Goal: Use online tool/utility: Use online tool/utility

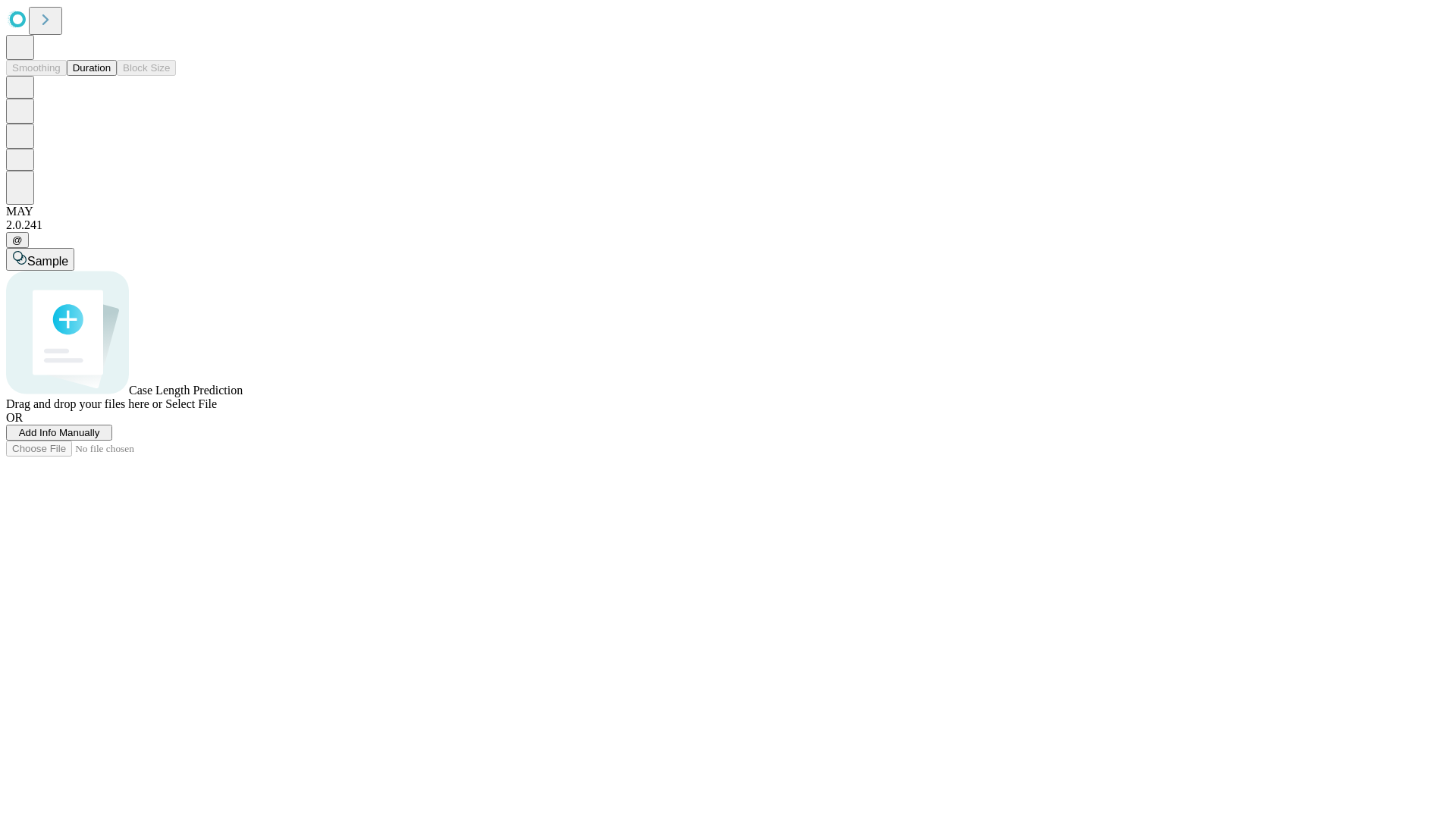
click at [110, 76] on button "Duration" at bounding box center [91, 68] width 50 height 16
click at [100, 438] on span "Add Info Manually" at bounding box center [60, 432] width 81 height 12
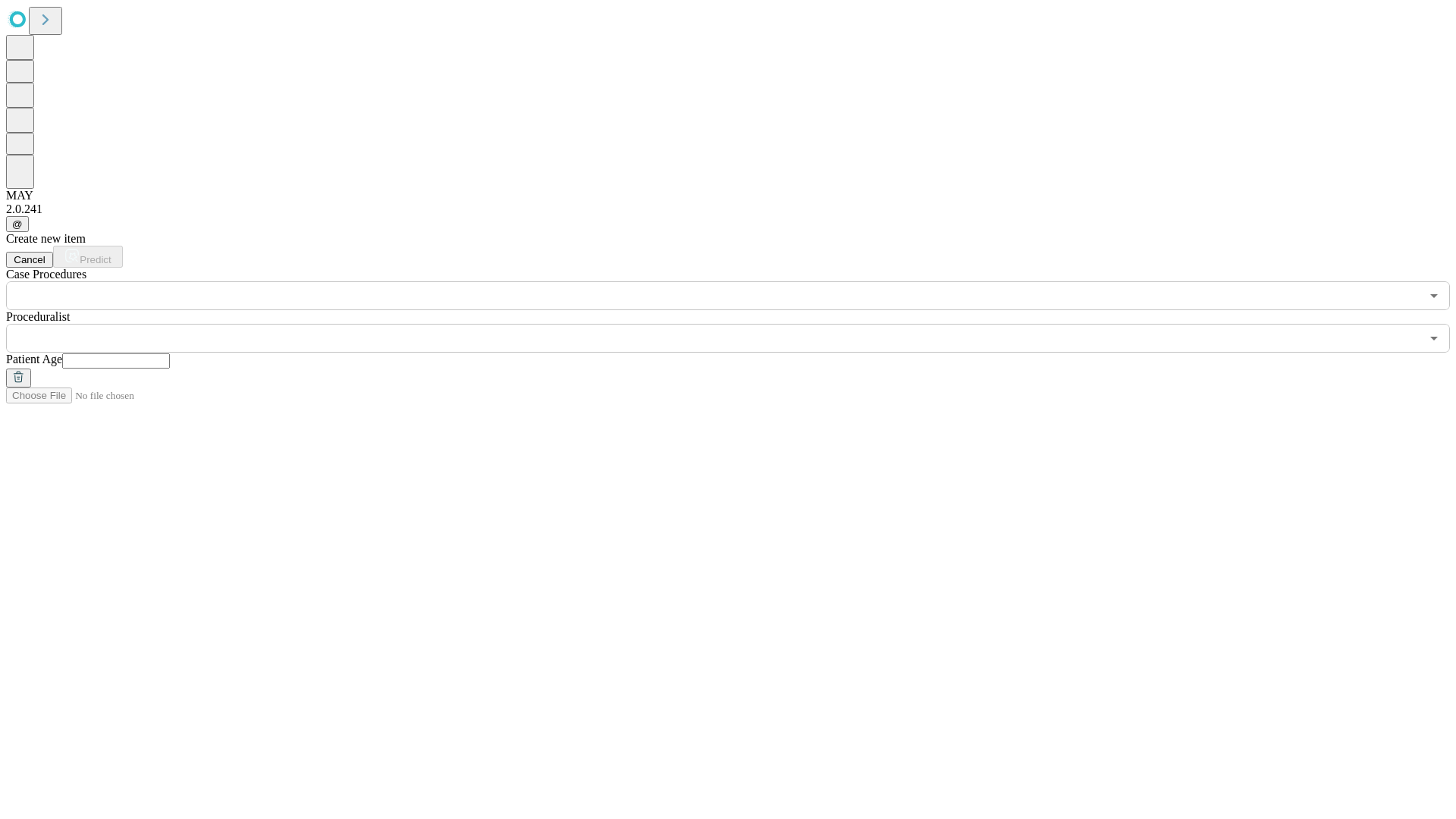
click at [170, 353] on input "text" at bounding box center [116, 361] width 108 height 15
type input "**"
click at [738, 324] on input "text" at bounding box center [713, 338] width 1414 height 29
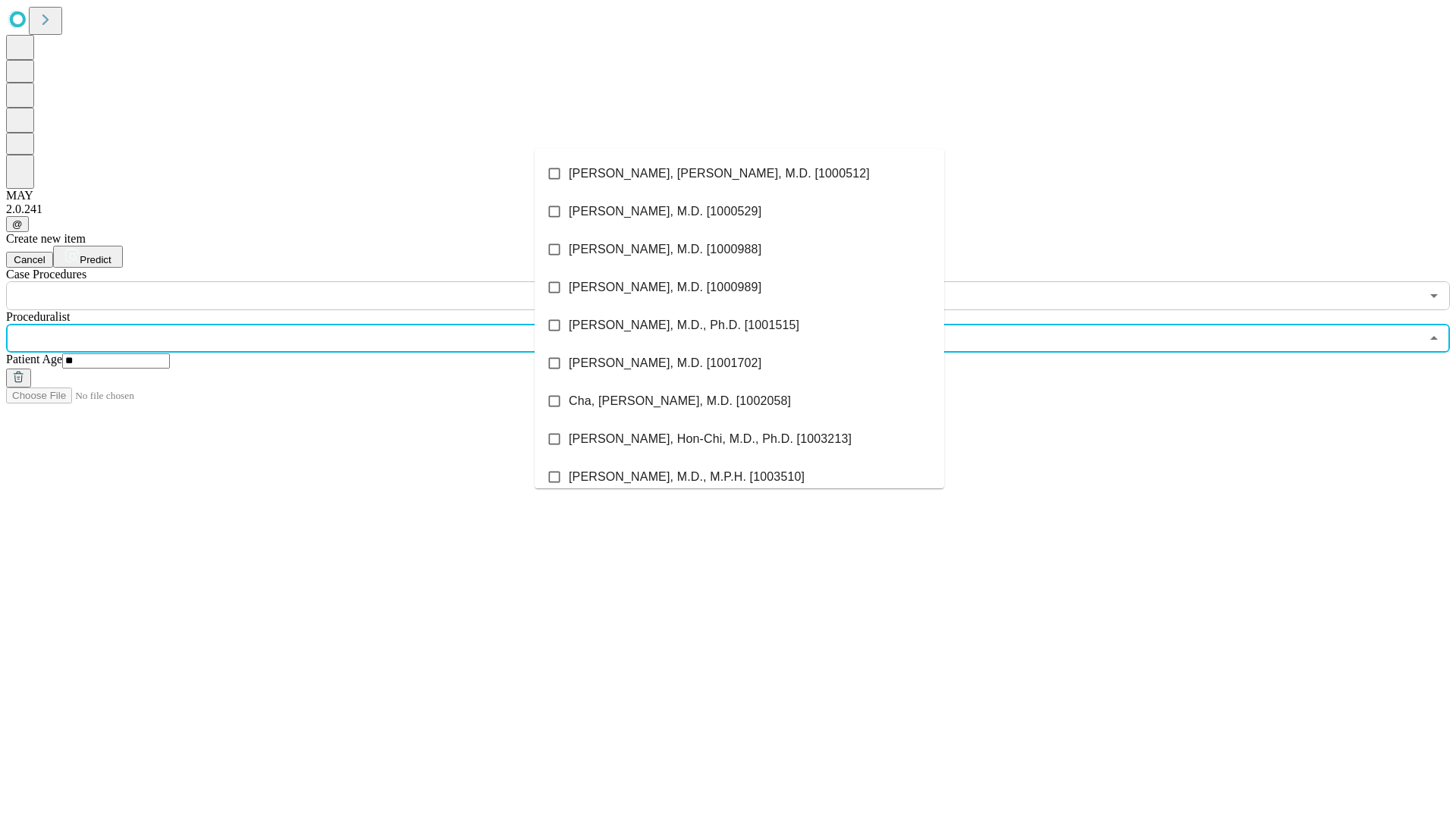
click at [739, 174] on li "[PERSON_NAME], [PERSON_NAME], M.D. [1000512]" at bounding box center [739, 174] width 409 height 38
click at [318, 281] on input "text" at bounding box center [713, 296] width 1414 height 29
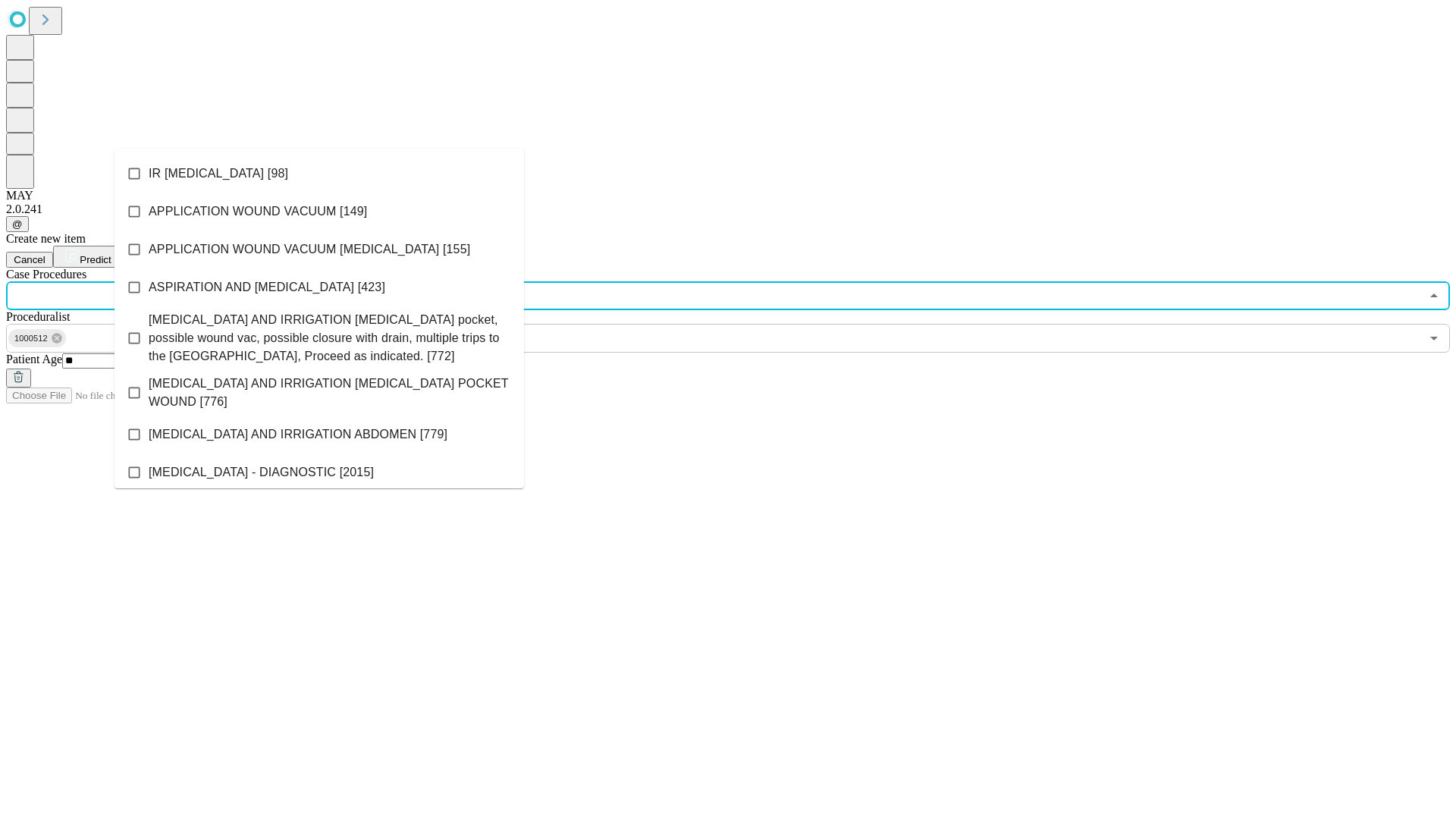
click at [319, 174] on li "IR [MEDICAL_DATA] [98]" at bounding box center [319, 174] width 409 height 38
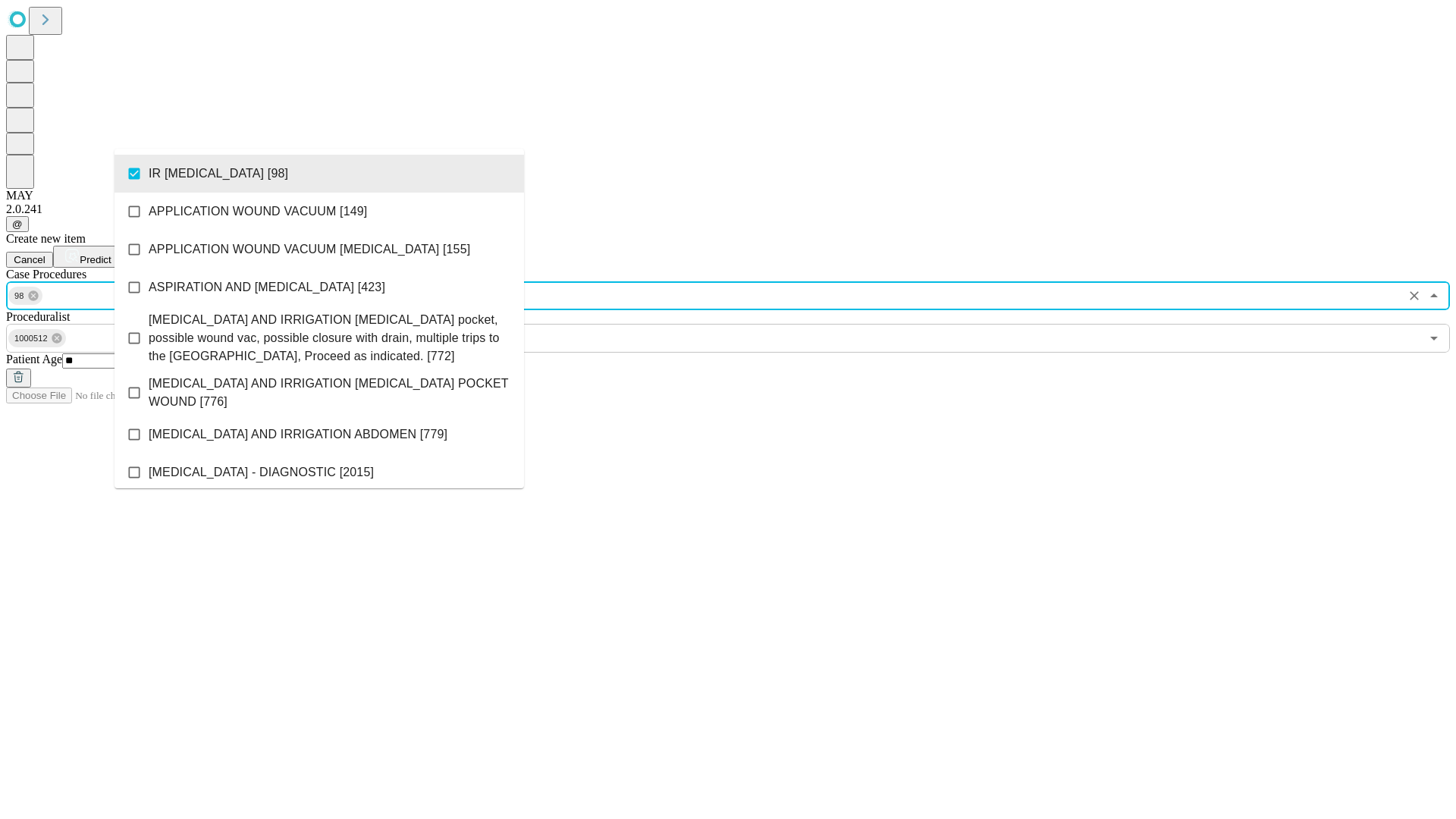
click at [110, 254] on span "Predict" at bounding box center [95, 259] width 31 height 12
